Goal: Task Accomplishment & Management: Use online tool/utility

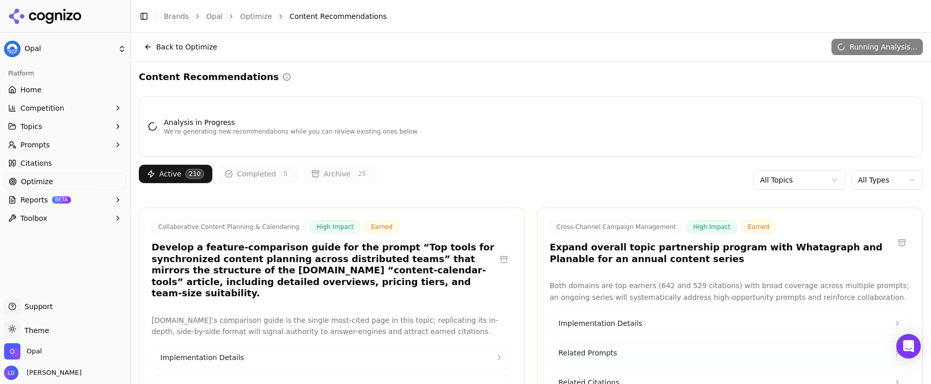
click at [868, 179] on html "Opal Platform Home Competition Topics Prompts Citations Optimize Reports BETA T…" at bounding box center [465, 192] width 931 height 384
click at [863, 180] on html "Opal Platform Home Competition Topics Prompts Citations Optimize Reports BETA T…" at bounding box center [465, 192] width 931 height 384
drag, startPoint x: 873, startPoint y: 220, endPoint x: 871, endPoint y: 236, distance: 15.9
click at [890, 167] on div "Active 210 Completed 5 Archive 25 All Topics Earned" at bounding box center [531, 180] width 784 height 31
click at [888, 178] on html "Opal Platform Home Competition Topics Prompts Citations Optimize Reports BETA T…" at bounding box center [465, 192] width 931 height 384
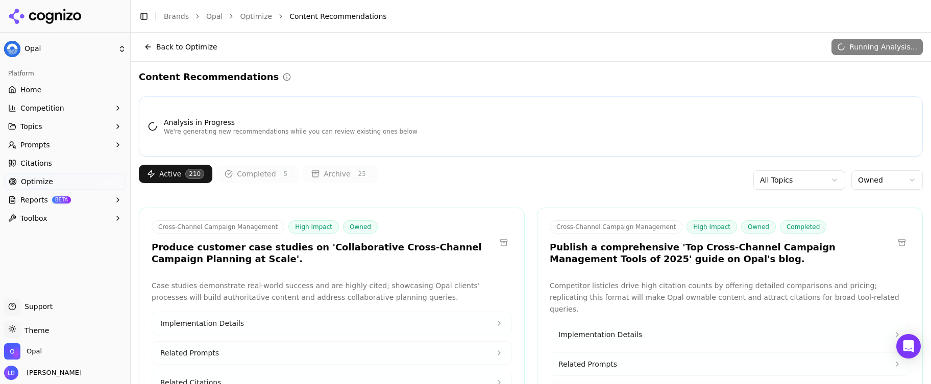
click at [627, 149] on div "Analysis in Progress We're generating new recommendations while you can review …" at bounding box center [531, 126] width 784 height 60
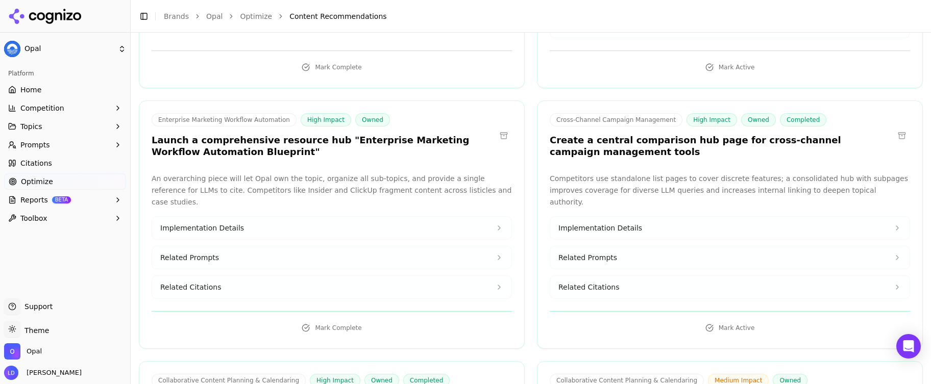
scroll to position [410, 0]
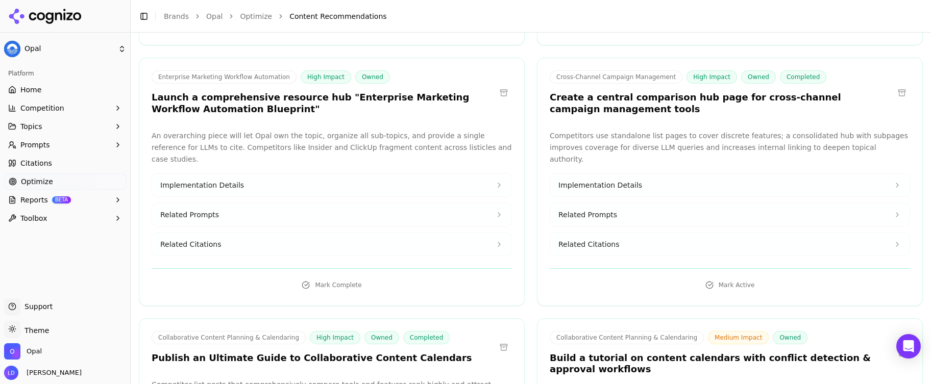
click at [498, 85] on button at bounding box center [503, 93] width 16 height 16
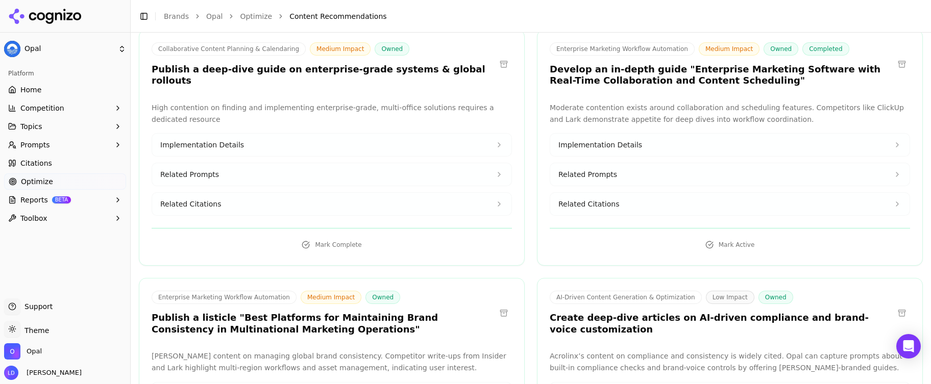
scroll to position [968, 0]
